Goal: Task Accomplishment & Management: Complete application form

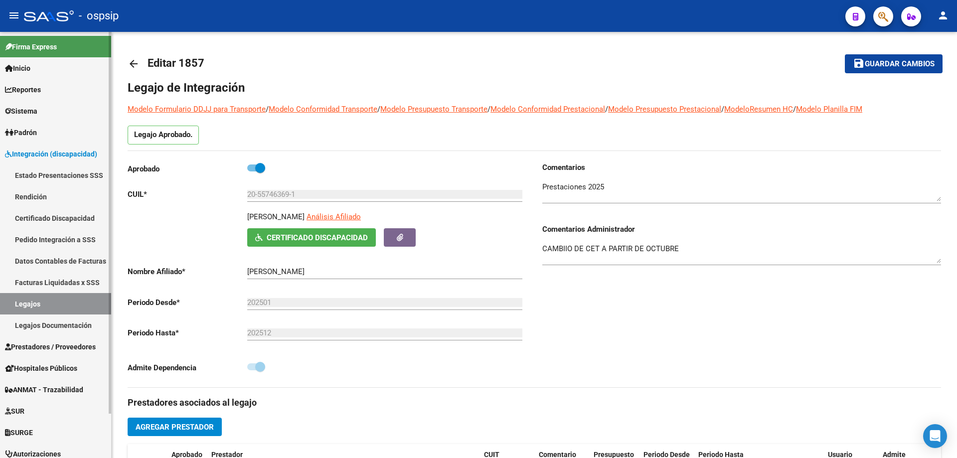
scroll to position [160, 0]
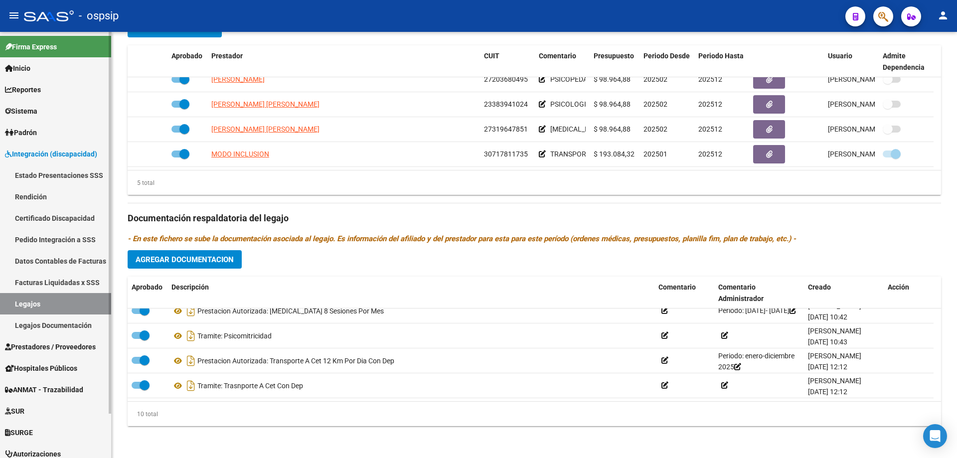
click at [34, 307] on link "Legajos" at bounding box center [55, 303] width 111 height 21
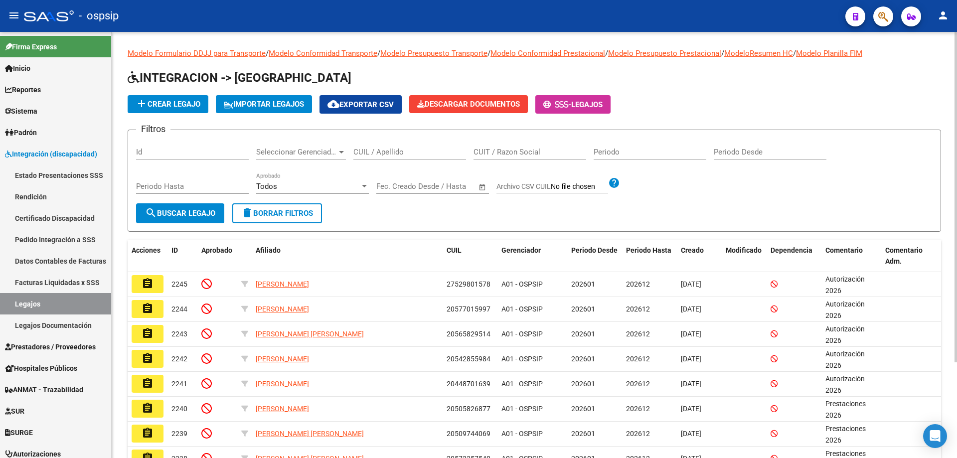
click at [364, 152] on input "CUIL / Apellido" at bounding box center [410, 152] width 113 height 9
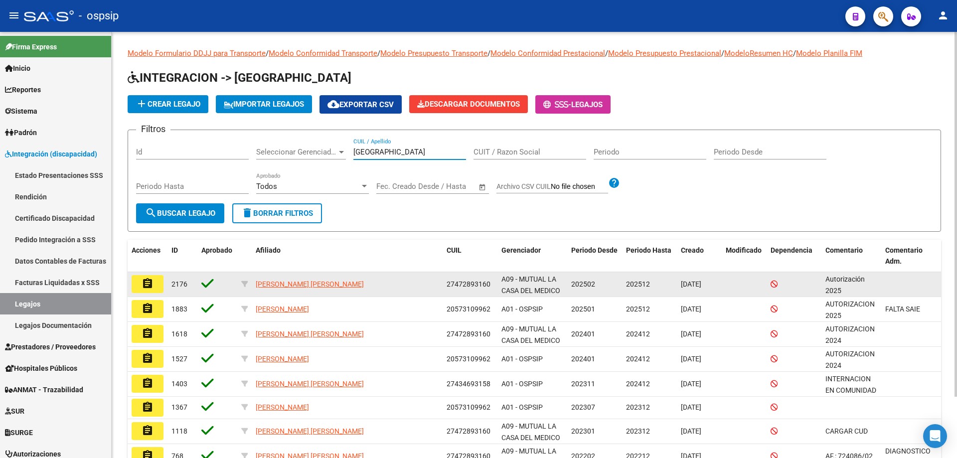
type input "[GEOGRAPHIC_DATA]"
click at [158, 283] on button "assignment" at bounding box center [148, 284] width 32 height 18
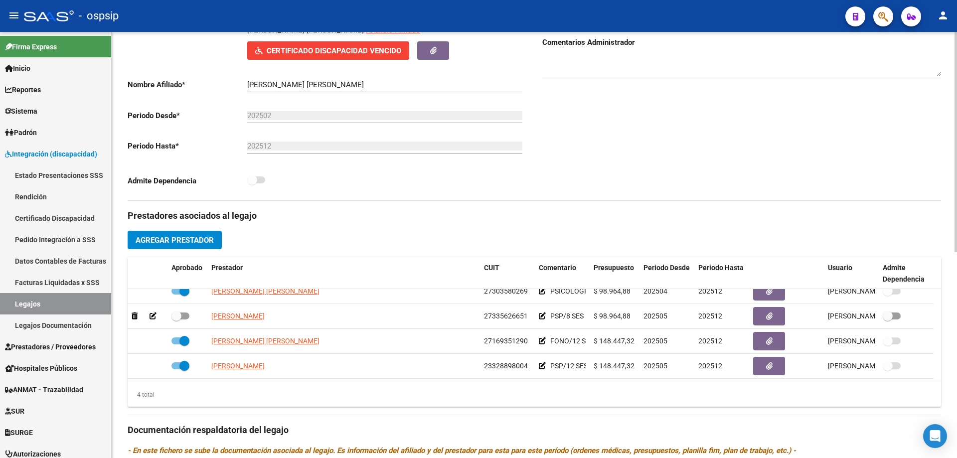
scroll to position [150, 0]
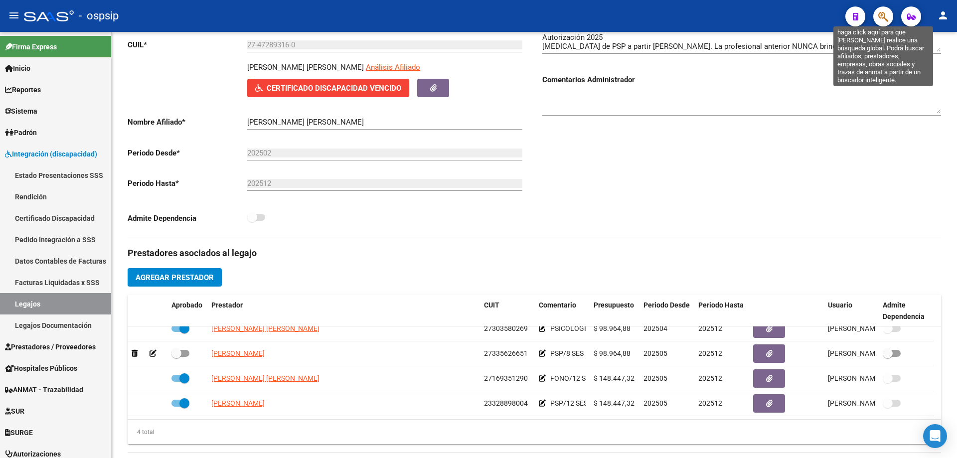
click at [886, 21] on icon "button" at bounding box center [884, 16] width 10 height 11
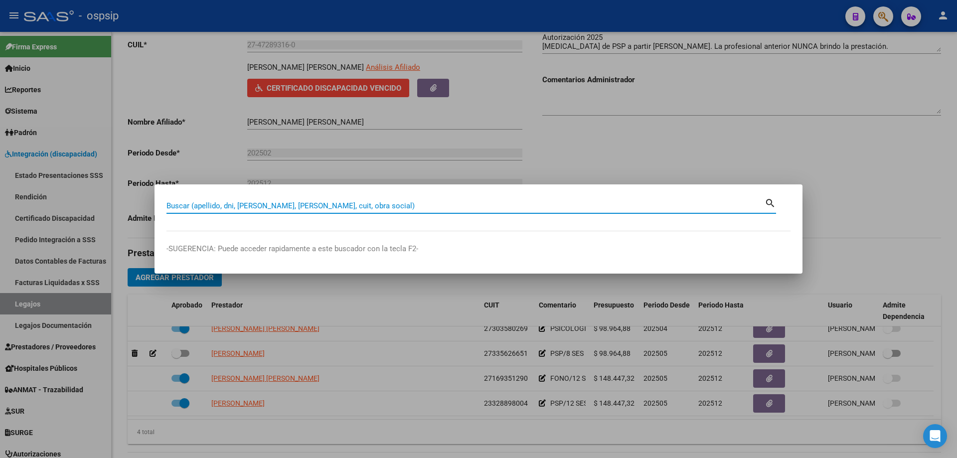
paste input "27531447978"
type input "27531447978"
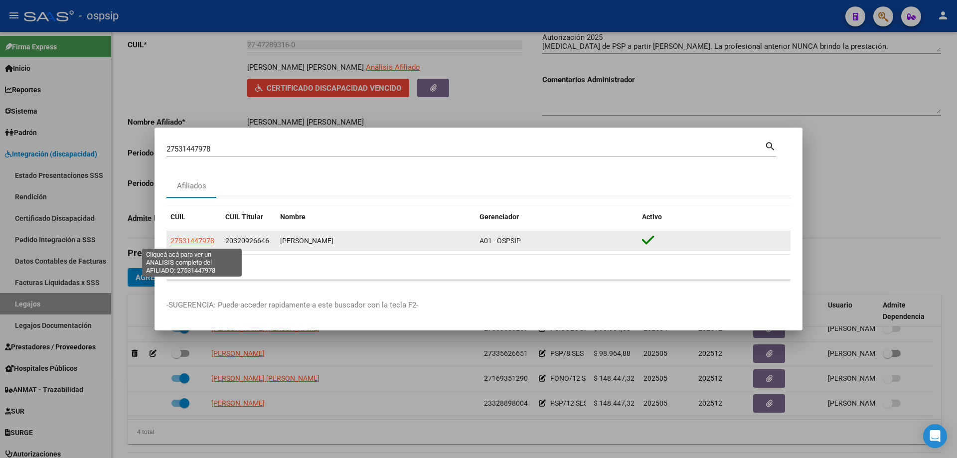
click at [199, 242] on span "27531447978" at bounding box center [193, 241] width 44 height 8
type textarea "27531447978"
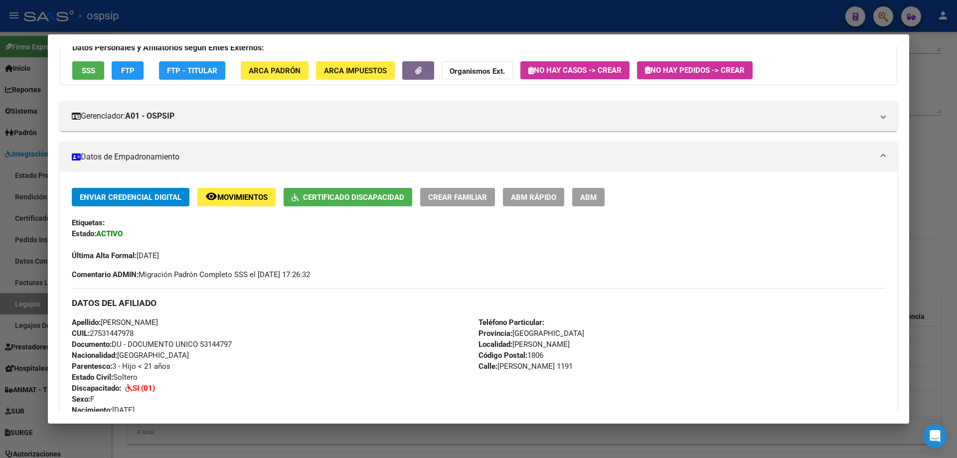
scroll to position [0, 0]
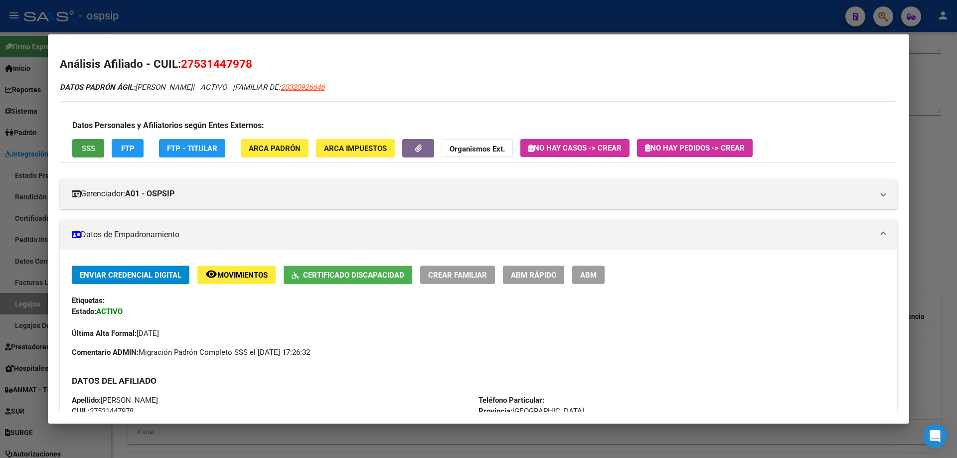
click at [93, 146] on span "SSS" at bounding box center [88, 148] width 13 height 9
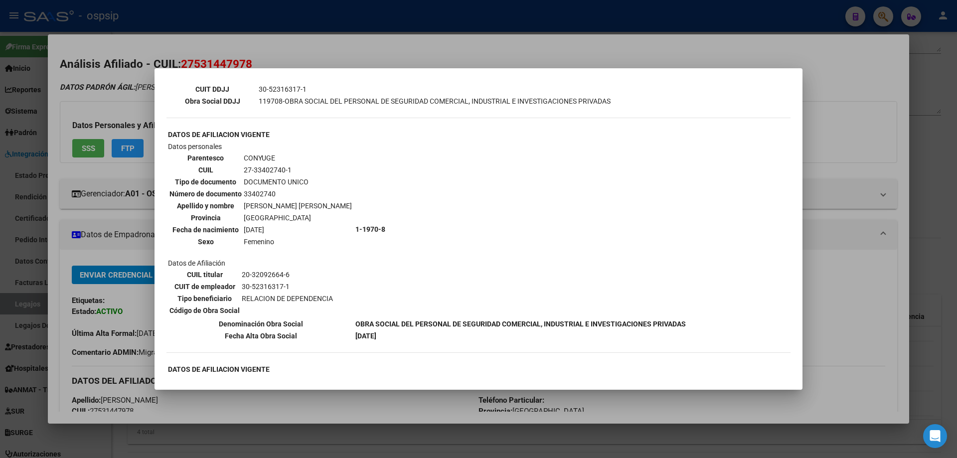
scroll to position [399, 0]
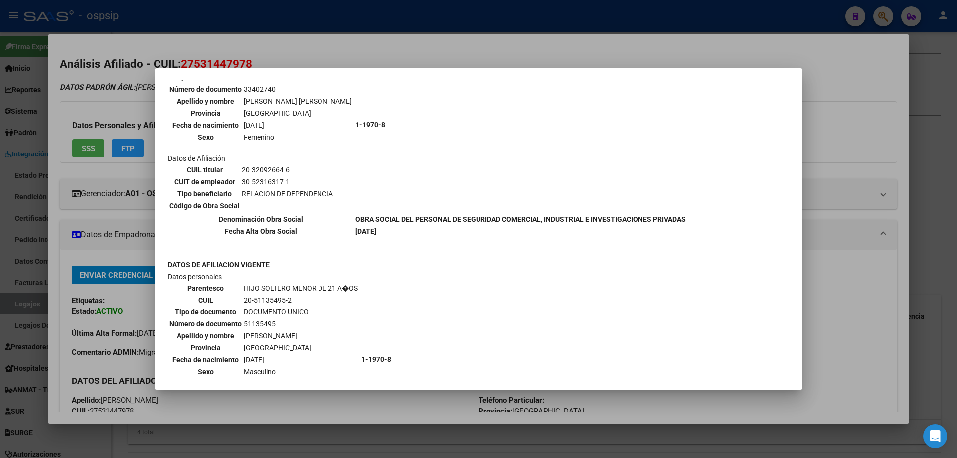
drag, startPoint x: 850, startPoint y: 295, endPoint x: 942, endPoint y: 221, distance: 117.7
click at [857, 290] on div at bounding box center [478, 229] width 957 height 458
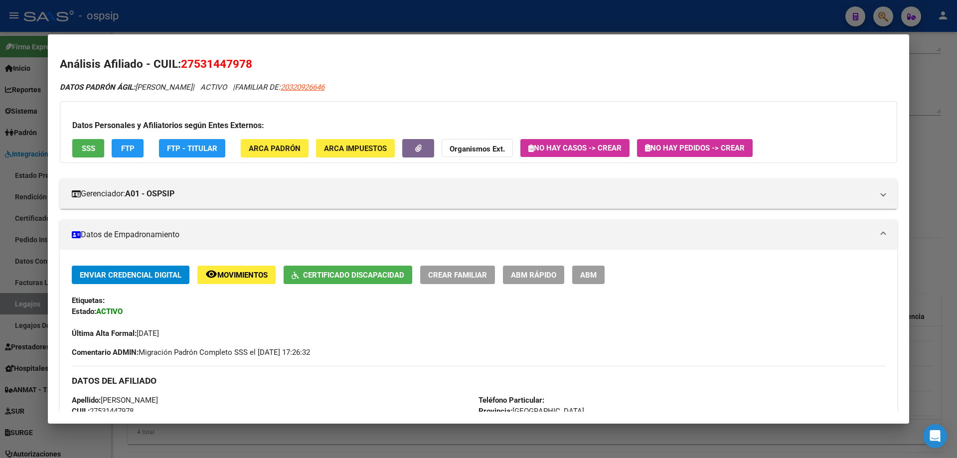
click at [945, 216] on div at bounding box center [478, 229] width 957 height 458
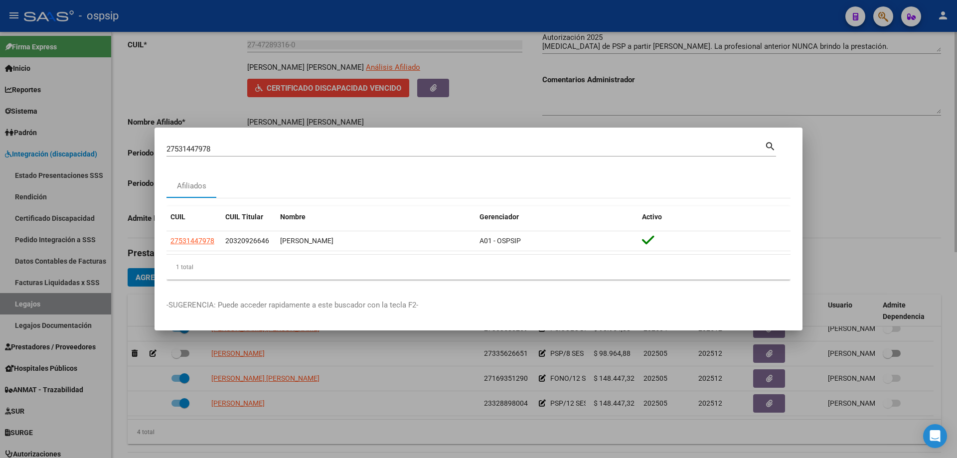
drag, startPoint x: 447, startPoint y: 114, endPoint x: 435, endPoint y: 123, distance: 15.3
click at [448, 114] on div at bounding box center [478, 229] width 957 height 458
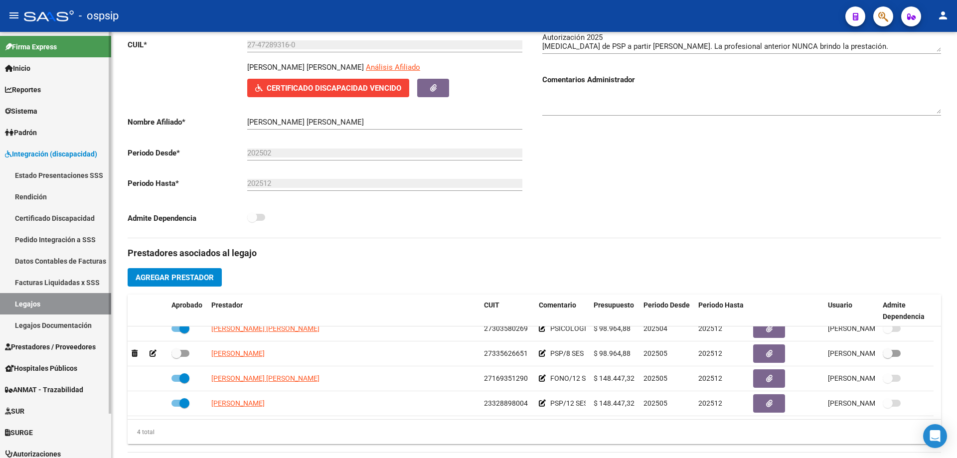
click at [44, 306] on link "Legajos" at bounding box center [55, 303] width 111 height 21
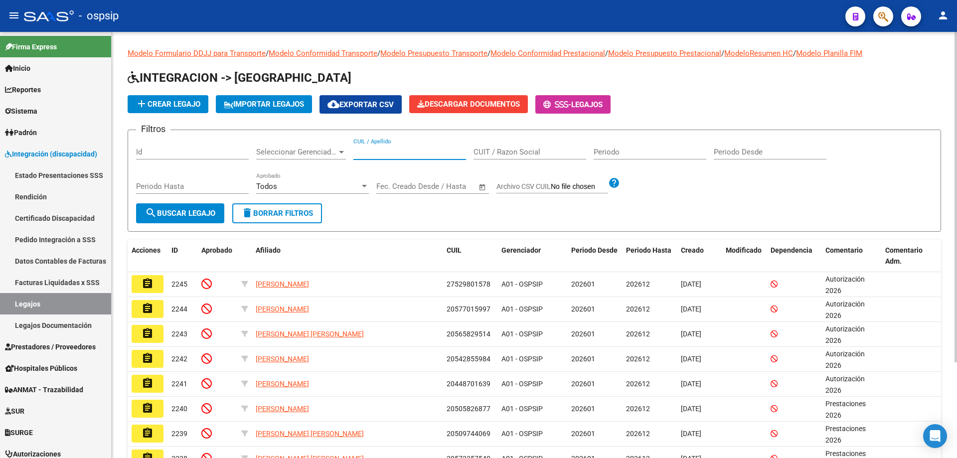
paste input "27531447978"
type input "27531447978"
click at [203, 218] on button "search Buscar Legajo" at bounding box center [180, 213] width 88 height 20
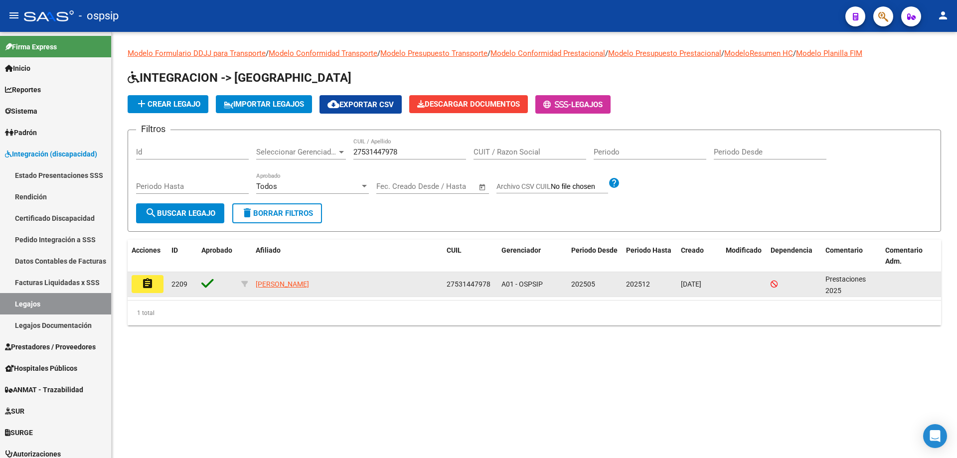
click at [150, 284] on mat-icon "assignment" at bounding box center [148, 284] width 12 height 12
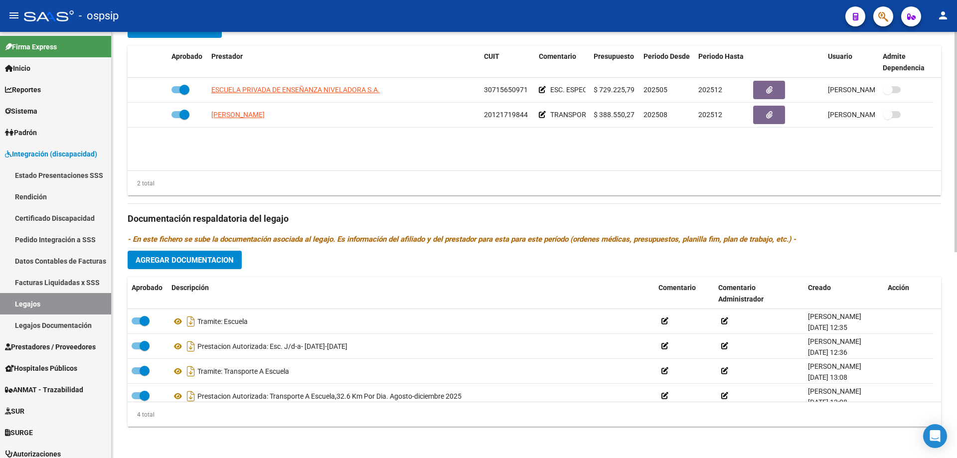
scroll to position [399, 0]
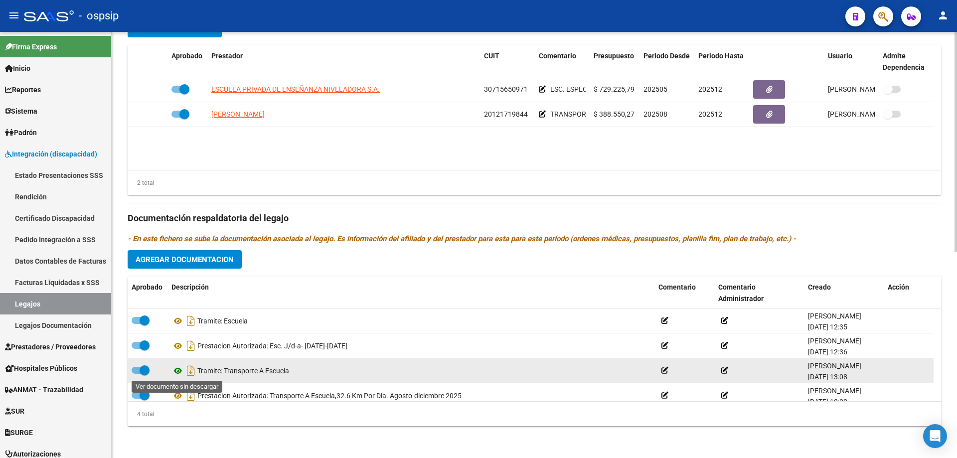
click at [174, 368] on icon at bounding box center [178, 371] width 13 height 12
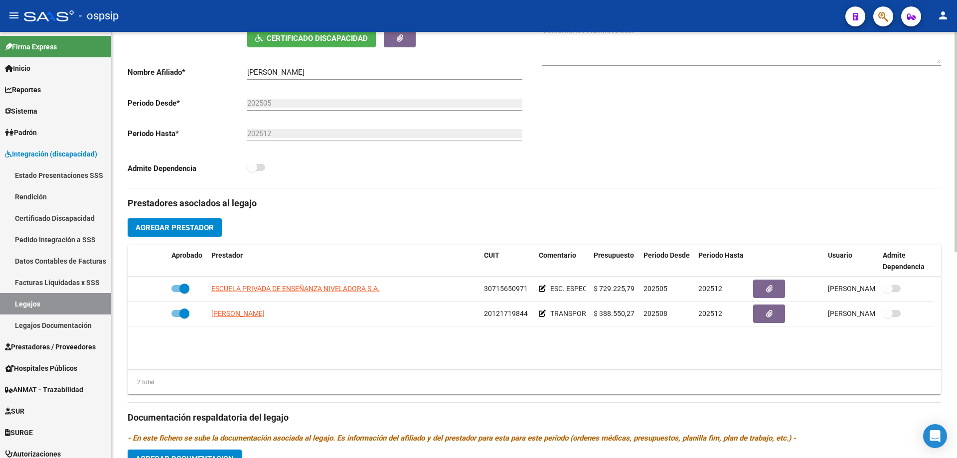
scroll to position [0, 0]
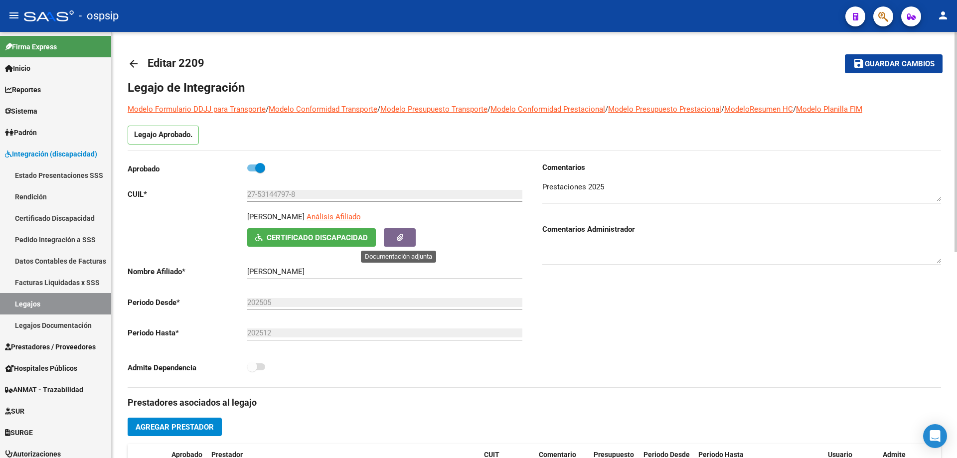
click at [405, 243] on button "button" at bounding box center [400, 237] width 32 height 18
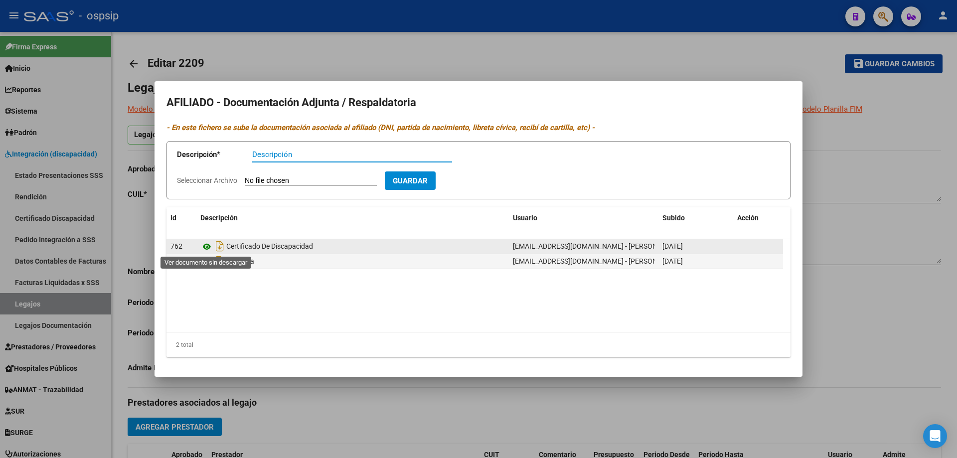
click at [203, 246] on icon at bounding box center [206, 247] width 13 height 12
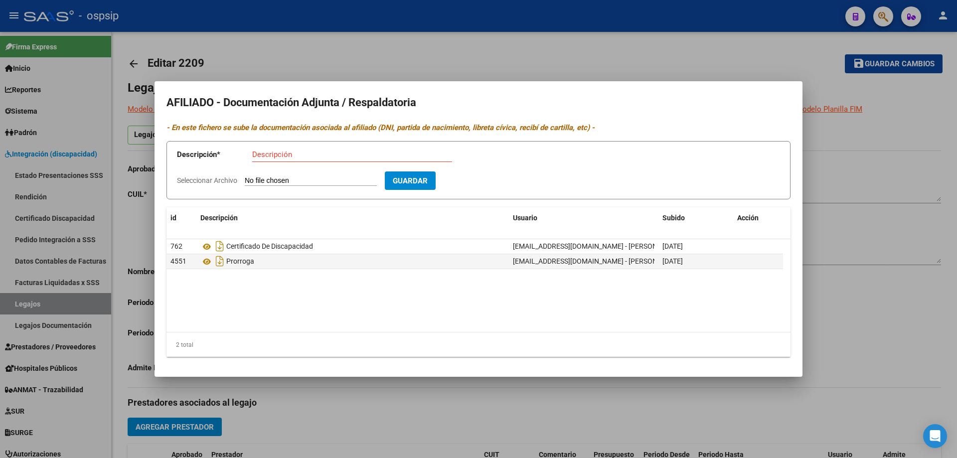
click at [903, 361] on div at bounding box center [478, 229] width 957 height 458
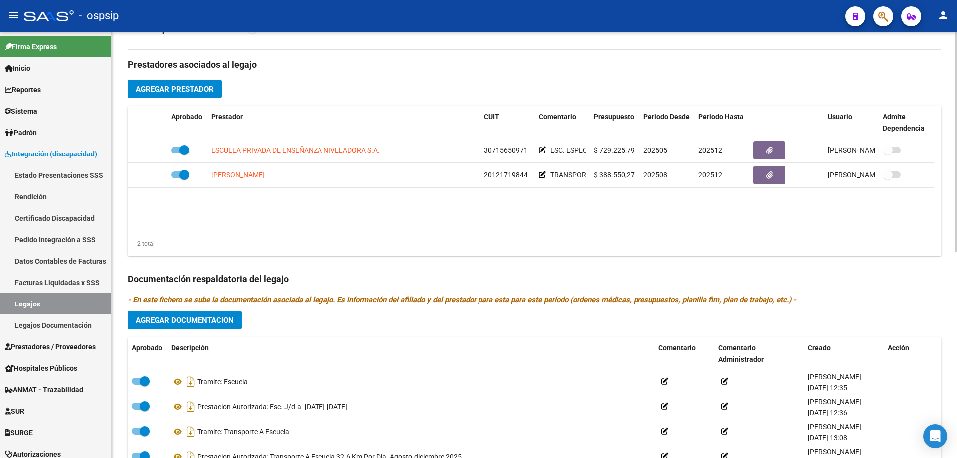
scroll to position [150, 0]
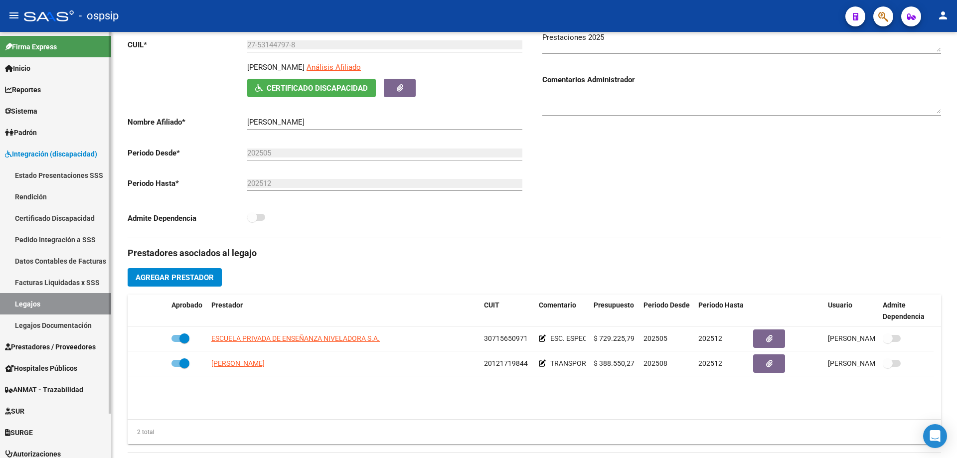
click at [28, 308] on link "Legajos" at bounding box center [55, 303] width 111 height 21
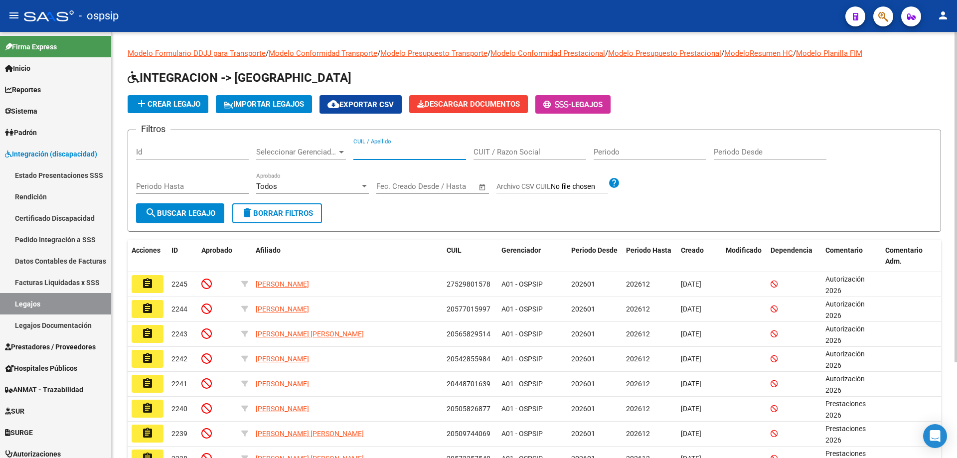
click at [402, 150] on input "CUIL / Apellido" at bounding box center [410, 152] width 113 height 9
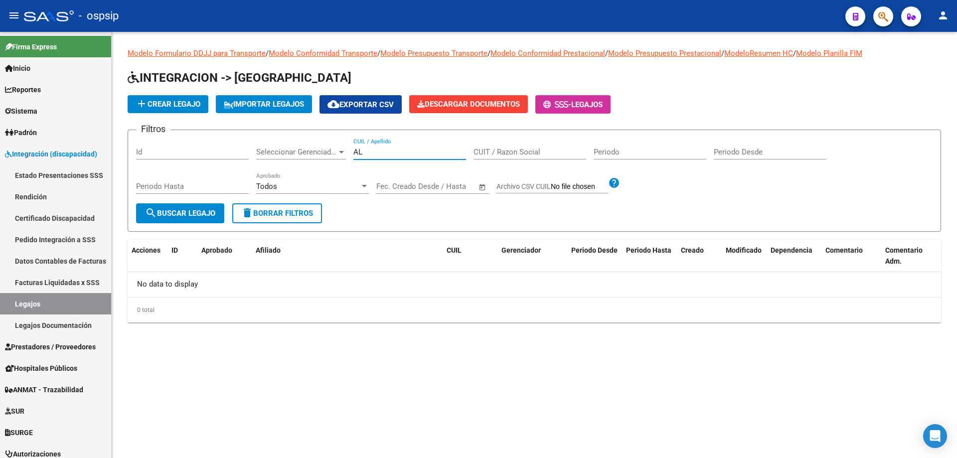
type input "A"
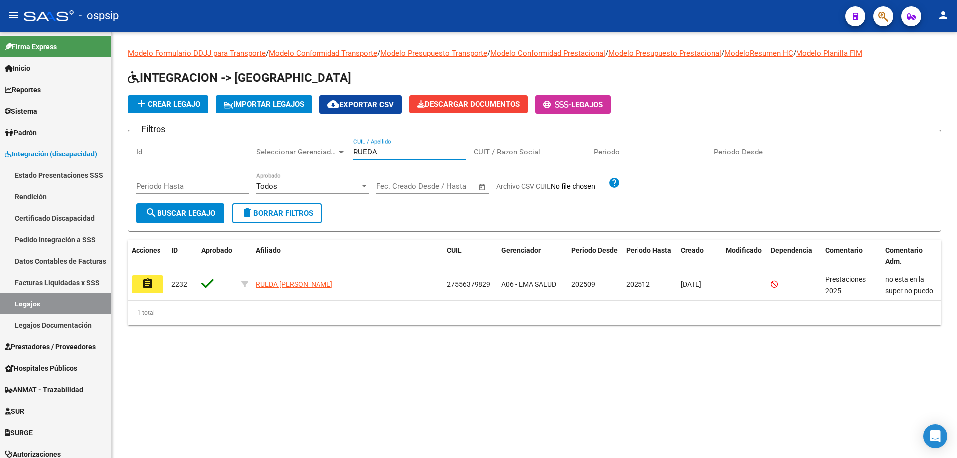
type input "RUEDA"
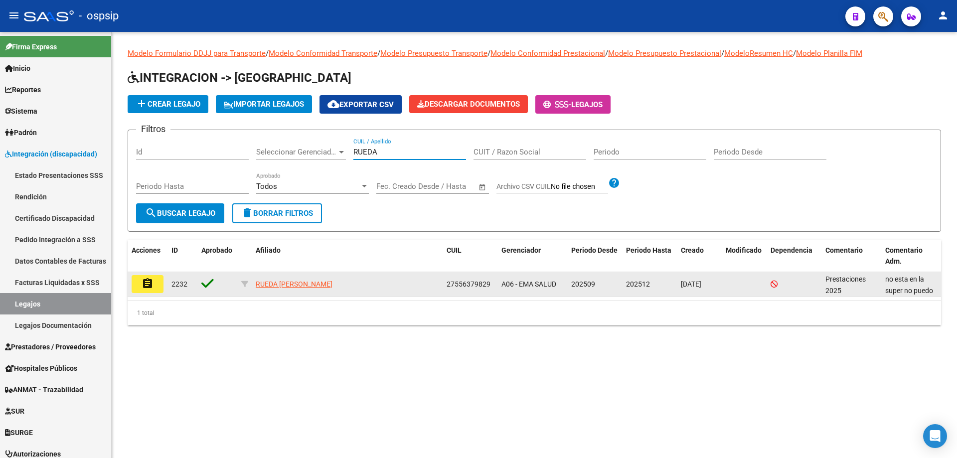
click at [153, 285] on mat-icon "assignment" at bounding box center [148, 284] width 12 height 12
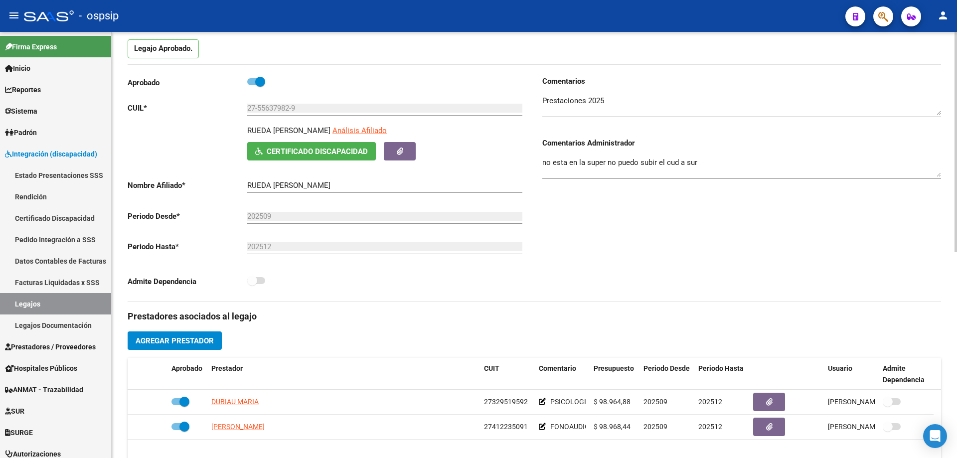
scroll to position [199, 0]
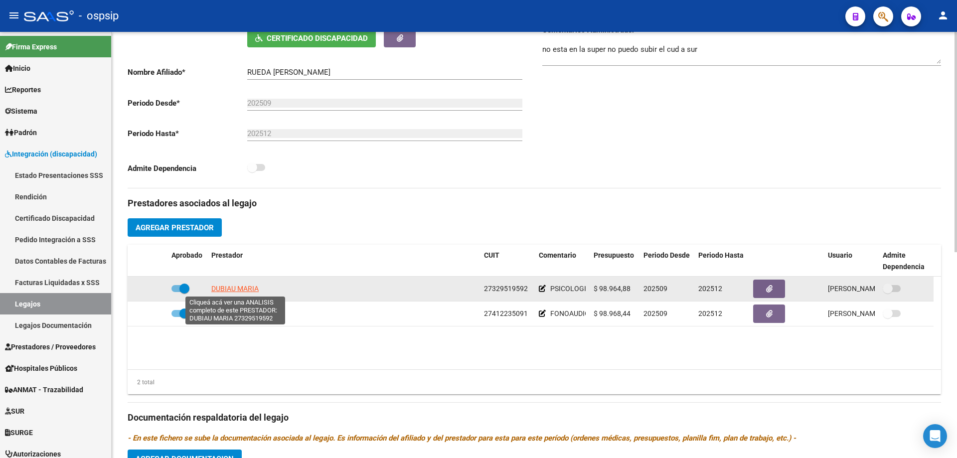
click at [246, 293] on span "DUBIAU MARIA" at bounding box center [234, 289] width 47 height 8
type textarea "27329519592"
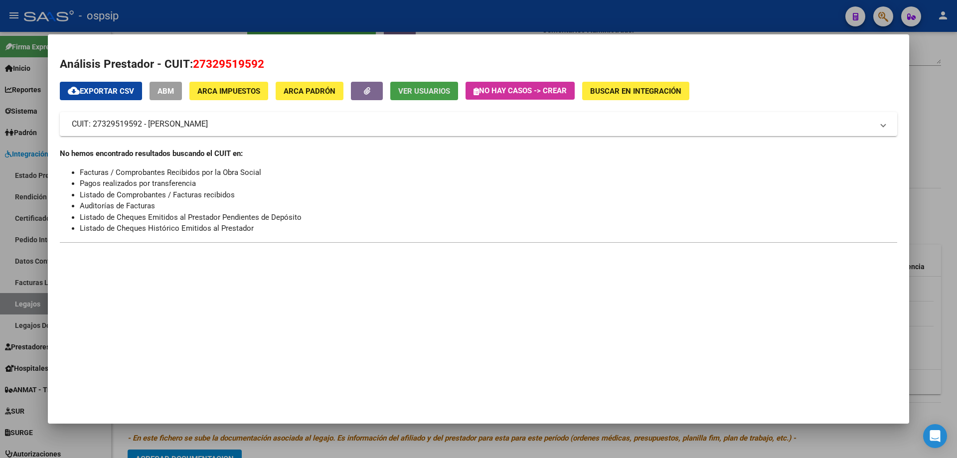
click at [416, 94] on span "Ver Usuarios" at bounding box center [424, 91] width 52 height 9
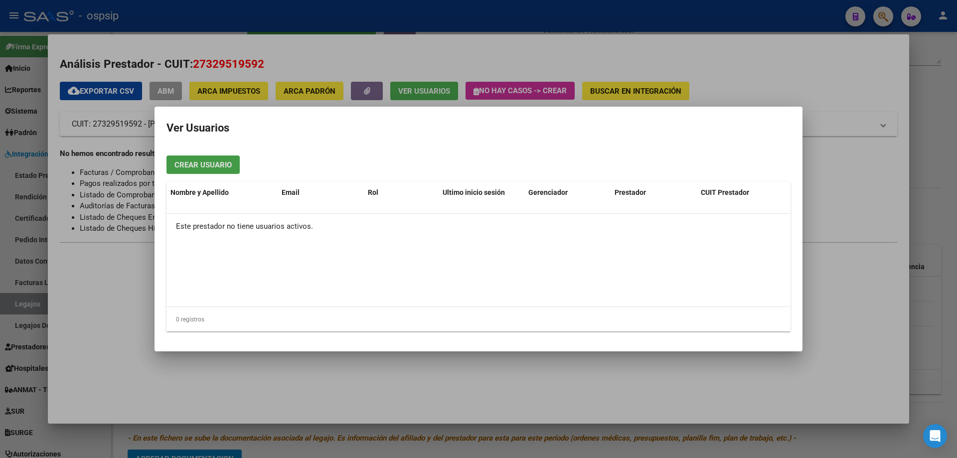
click at [215, 170] on span "Crear Usuario" at bounding box center [203, 165] width 57 height 9
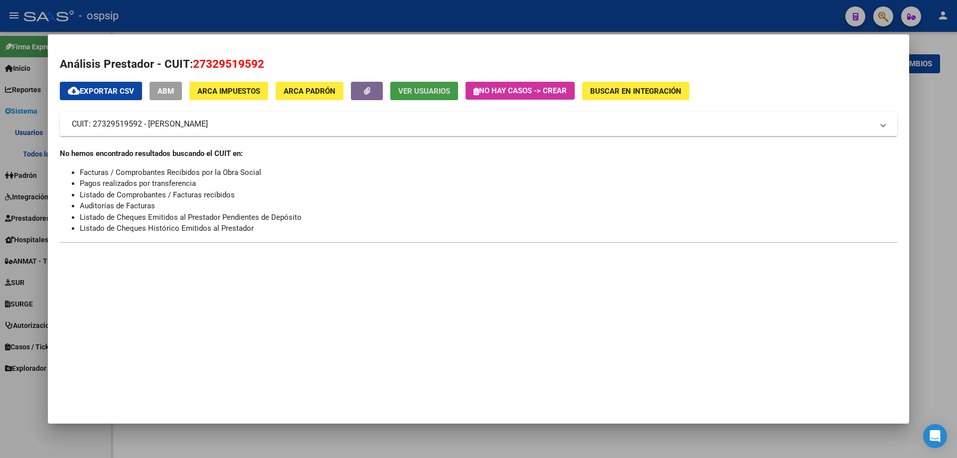
click at [416, 88] on span "Ver Usuarios" at bounding box center [424, 91] width 52 height 9
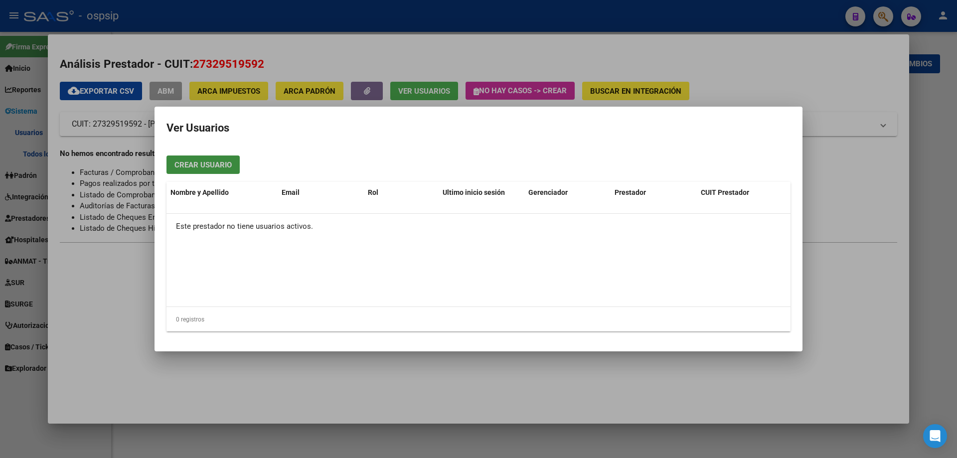
click at [208, 159] on button "Crear Usuario" at bounding box center [203, 165] width 73 height 18
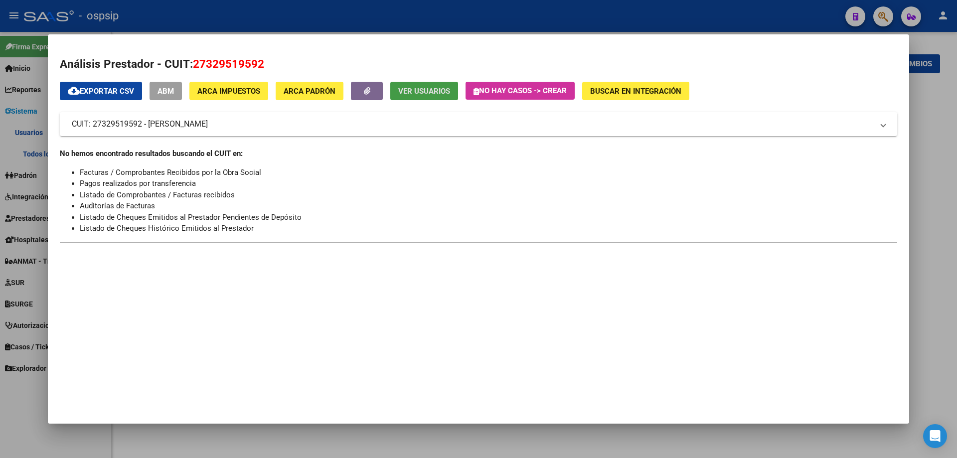
drag, startPoint x: 912, startPoint y: 221, endPoint x: 919, endPoint y: 220, distance: 7.1
click at [913, 221] on div at bounding box center [478, 229] width 957 height 458
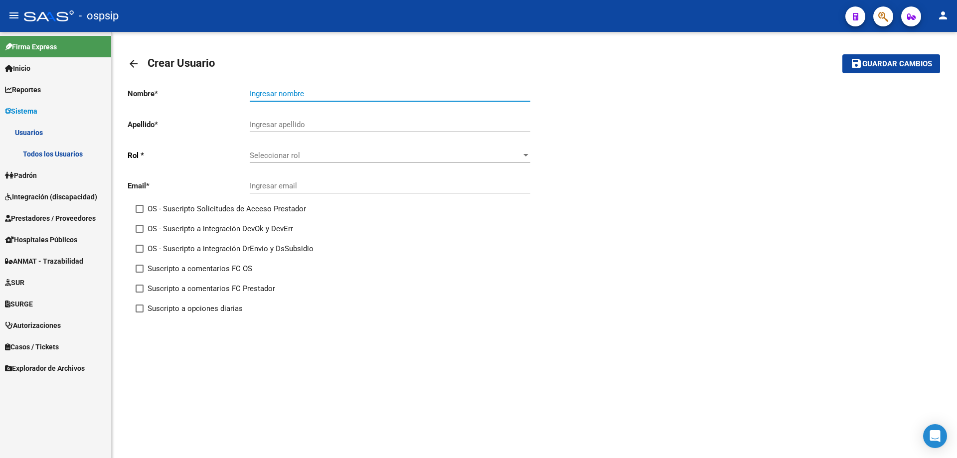
paste input "DUBIAU MARIA"
type input "DUBIAU MARIA"
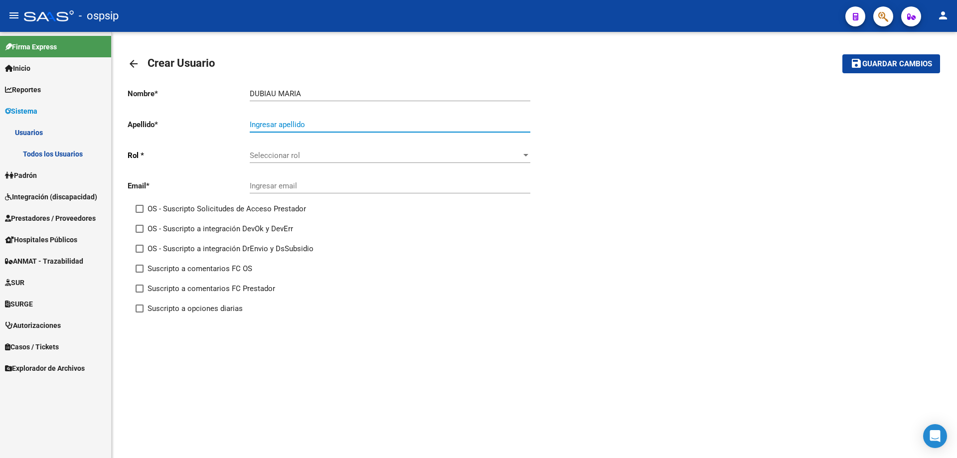
paste input "DUBIAU MARIA"
type input "DUBIAU MARIA"
click at [277, 152] on span "Seleccionar rol" at bounding box center [386, 155] width 272 height 9
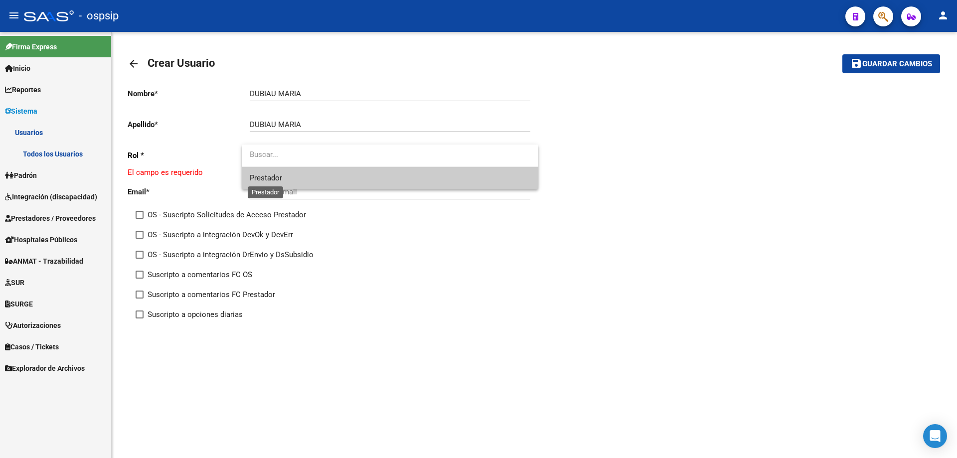
click at [275, 177] on span "Prestador" at bounding box center [266, 178] width 32 height 9
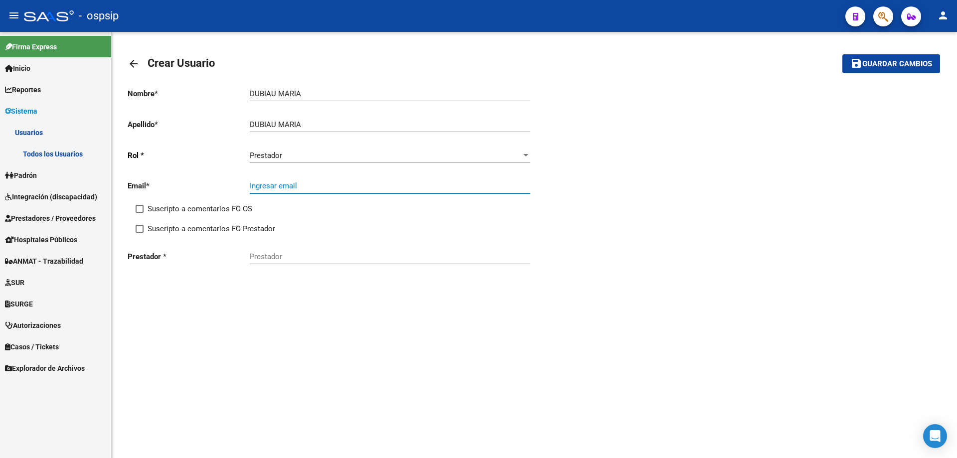
paste input "[EMAIL_ADDRESS][DOMAIN_NAME]"
type input "[EMAIL_ADDRESS][DOMAIN_NAME]"
click at [276, 92] on input "DUBIAU MARIA" at bounding box center [390, 93] width 281 height 9
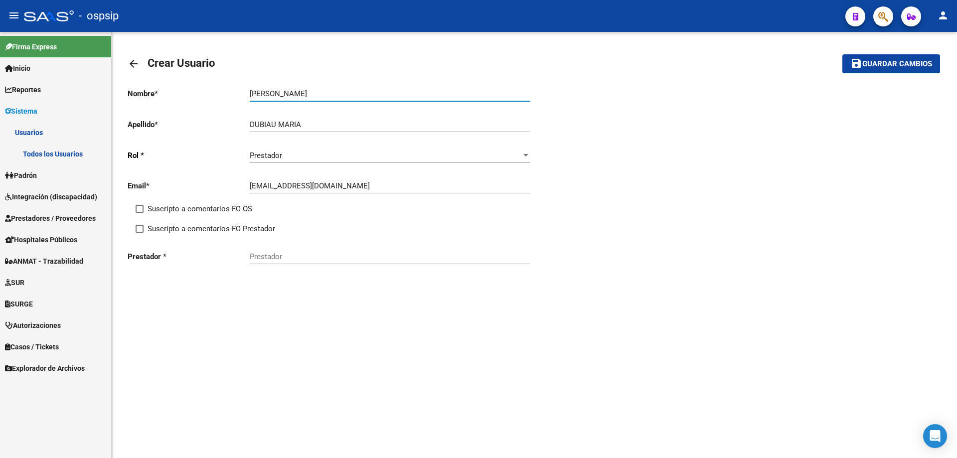
type input "[PERSON_NAME]"
click at [276, 125] on input "DUBIAU MARIA" at bounding box center [390, 124] width 281 height 9
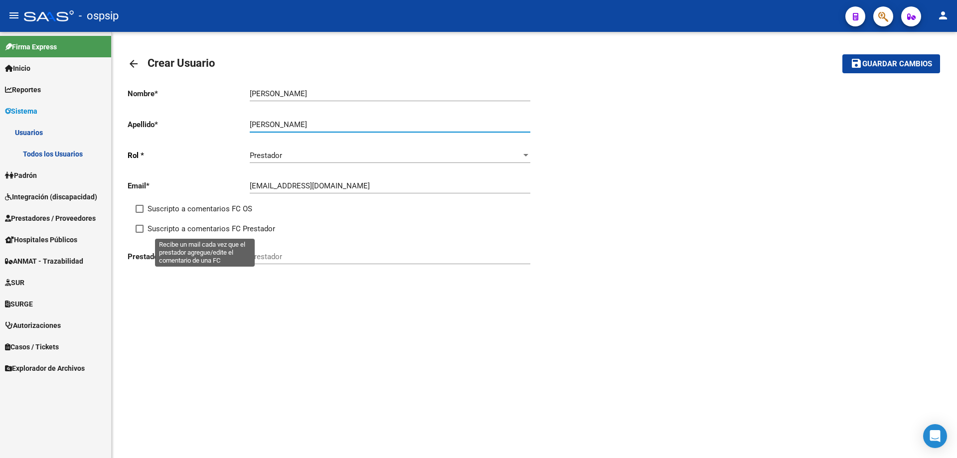
type input "[PERSON_NAME]"
click at [140, 229] on span at bounding box center [140, 229] width 8 height 8
click at [140, 233] on input "Suscripto a comentarios FC Prestador" at bounding box center [139, 233] width 0 height 0
checkbox input "true"
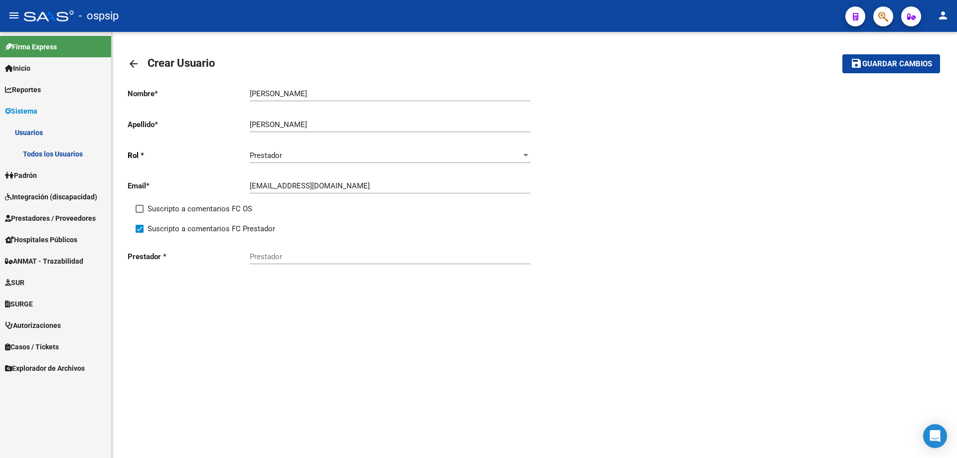
click at [263, 262] on div "Prestador" at bounding box center [390, 253] width 281 height 21
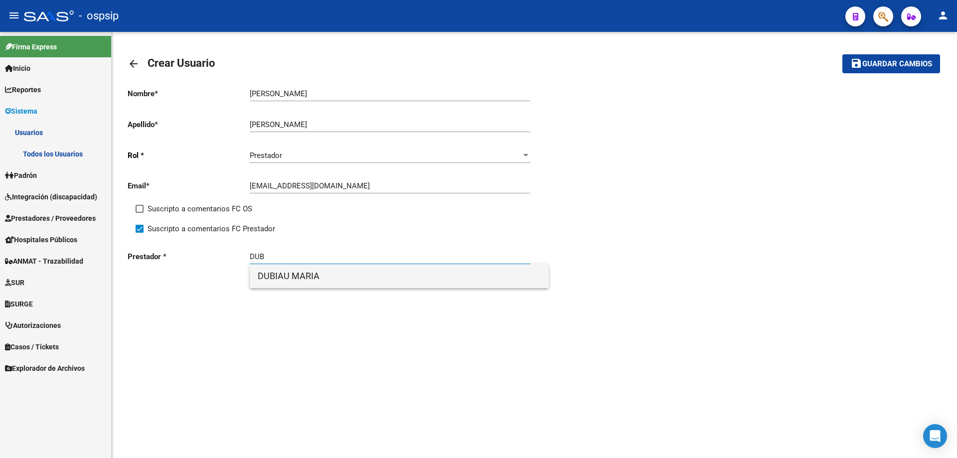
click at [296, 279] on span "DUBIAU MARIA" at bounding box center [399, 276] width 283 height 24
type input "DUBIAU MARIA"
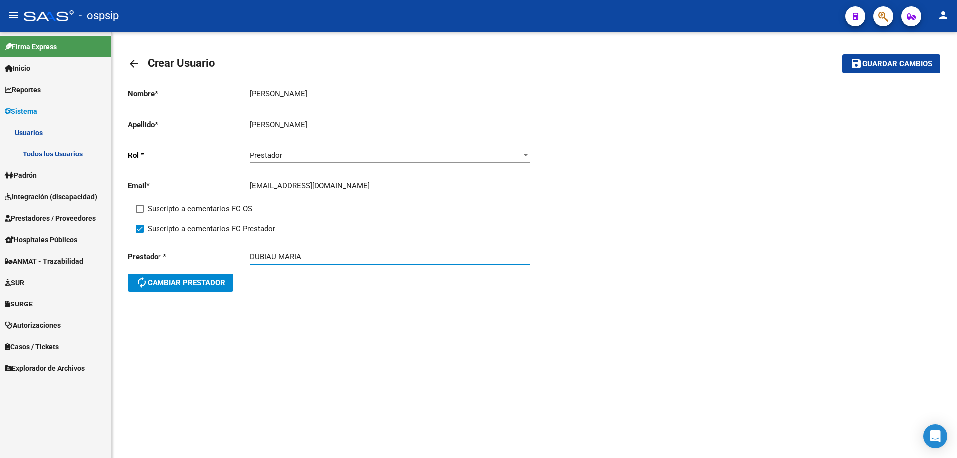
click at [883, 63] on span "Guardar cambios" at bounding box center [898, 64] width 70 height 9
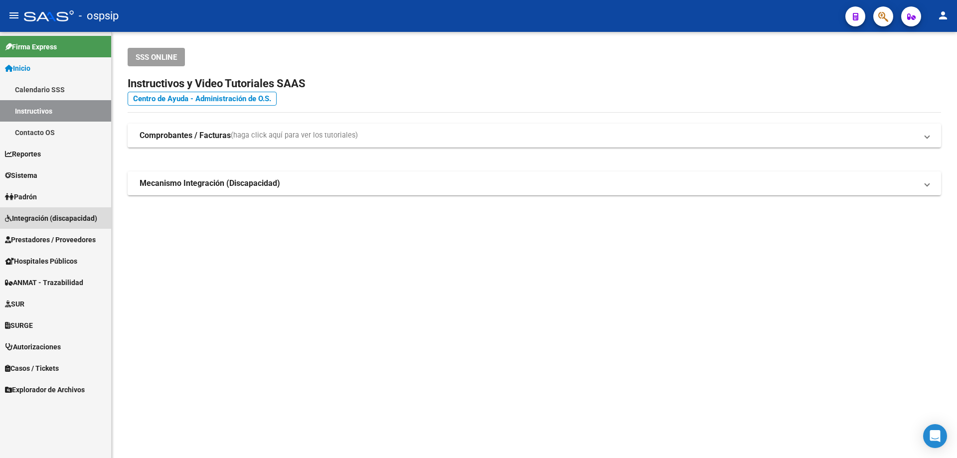
click at [39, 219] on span "Integración (discapacidad)" at bounding box center [51, 218] width 92 height 11
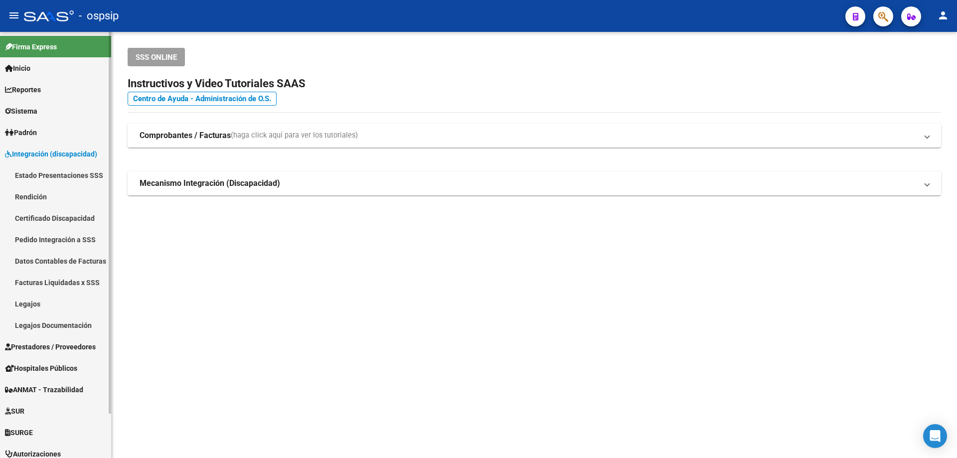
click at [24, 306] on link "Legajos" at bounding box center [55, 303] width 111 height 21
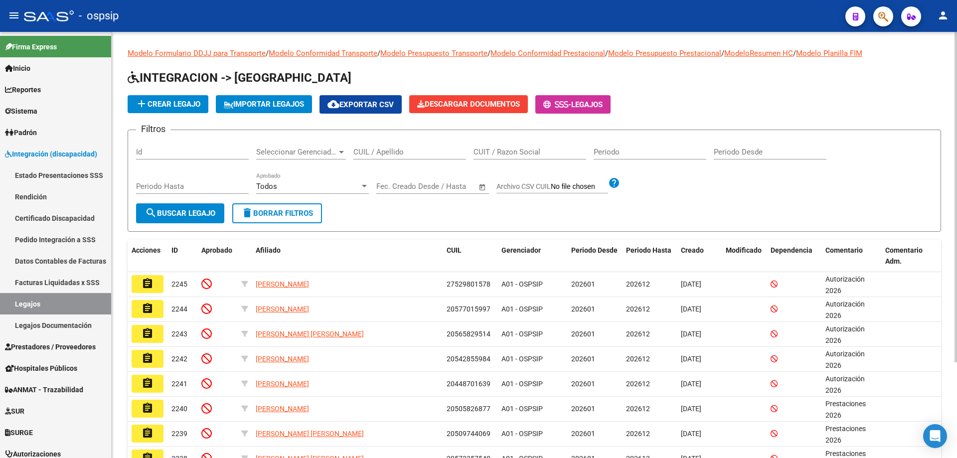
click at [378, 156] on input "CUIL / Apellido" at bounding box center [410, 152] width 113 height 9
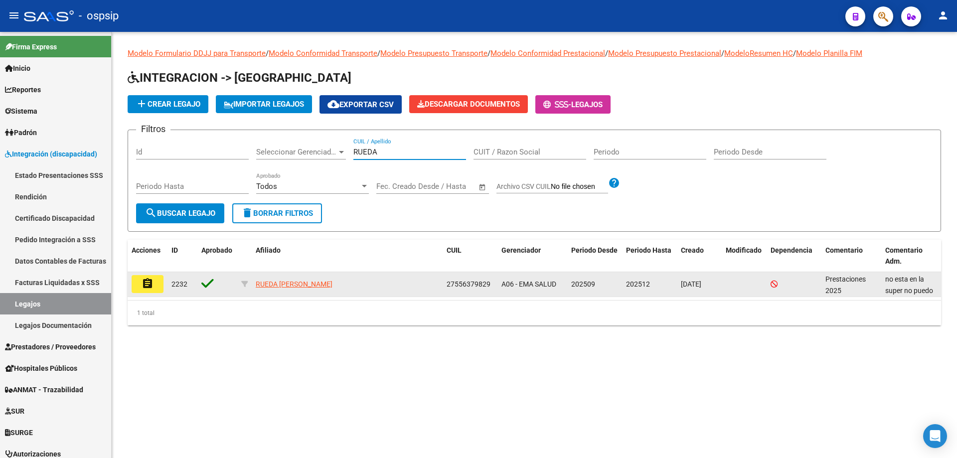
type input "RUEDA"
click at [145, 283] on mat-icon "assignment" at bounding box center [148, 284] width 12 height 12
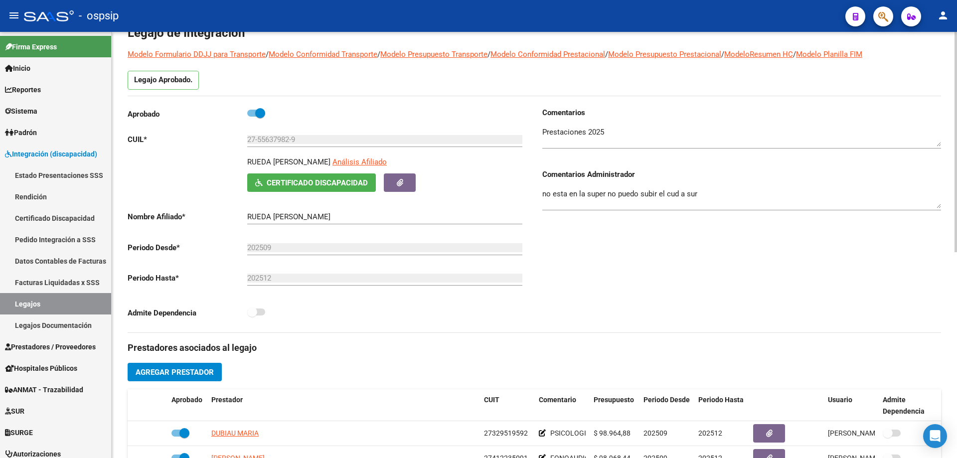
scroll to position [199, 0]
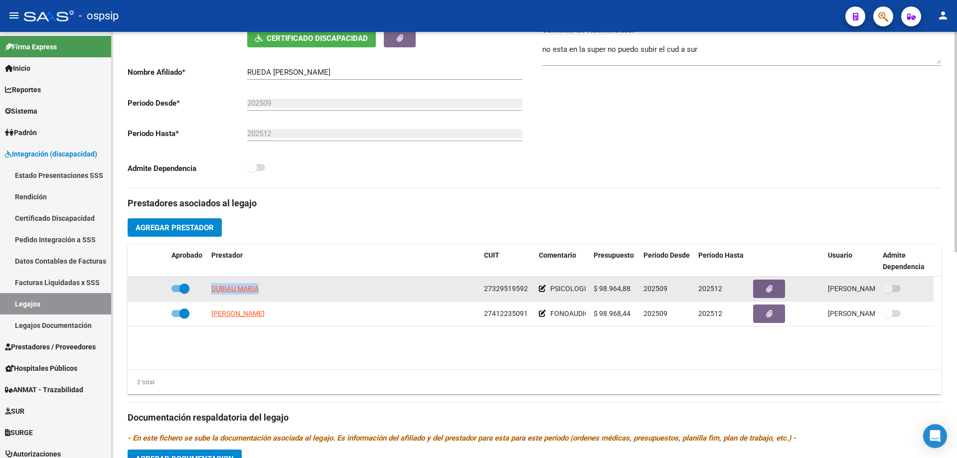
drag, startPoint x: 209, startPoint y: 291, endPoint x: 262, endPoint y: 289, distance: 53.4
click at [262, 289] on datatable-body-cell "DUBIAU MARIA" at bounding box center [343, 289] width 273 height 24
copy span "DUBIAU MARIA"
